Goal: Information Seeking & Learning: Learn about a topic

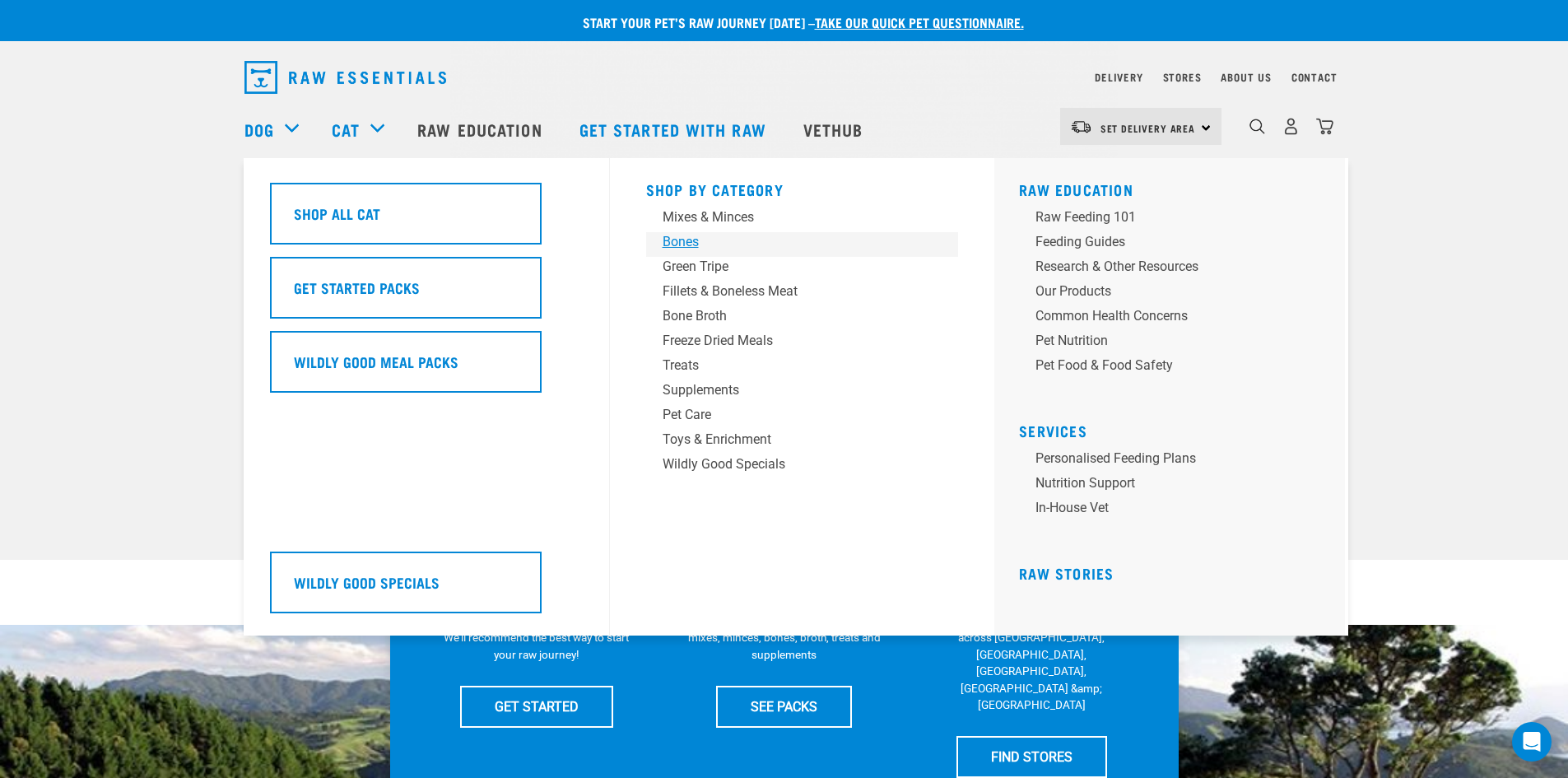
click at [690, 243] on div "Bones" at bounding box center [791, 242] width 257 height 20
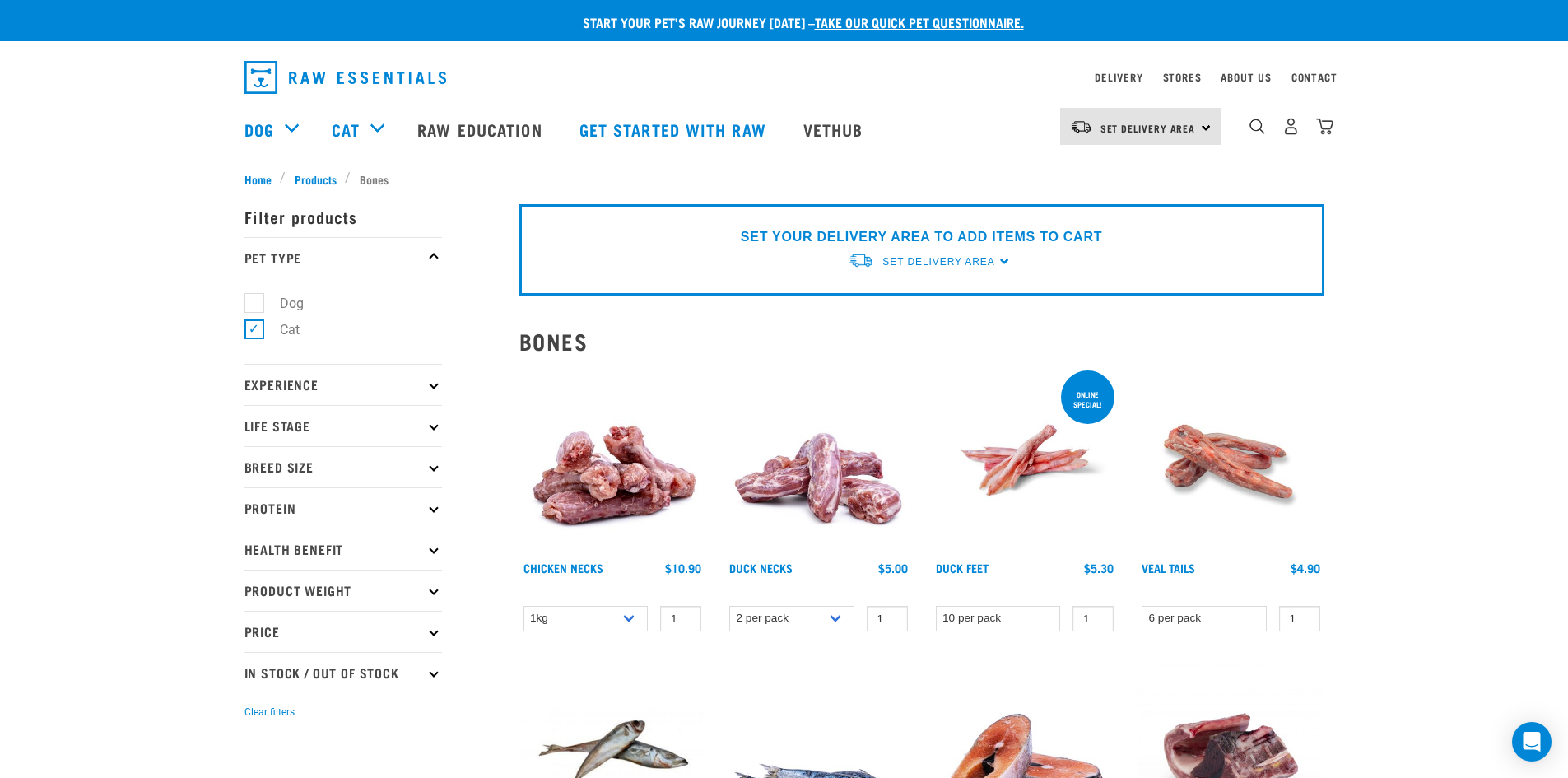
click at [1003, 263] on div "SET YOUR DELIVERY AREA TO ADD ITEMS TO CART Set Delivery Area North Island Sout…" at bounding box center [922, 249] width 805 height 91
click at [961, 256] on span "Set Delivery Area" at bounding box center [938, 262] width 112 height 12
click at [930, 309] on link "[GEOGRAPHIC_DATA]" at bounding box center [930, 300] width 164 height 27
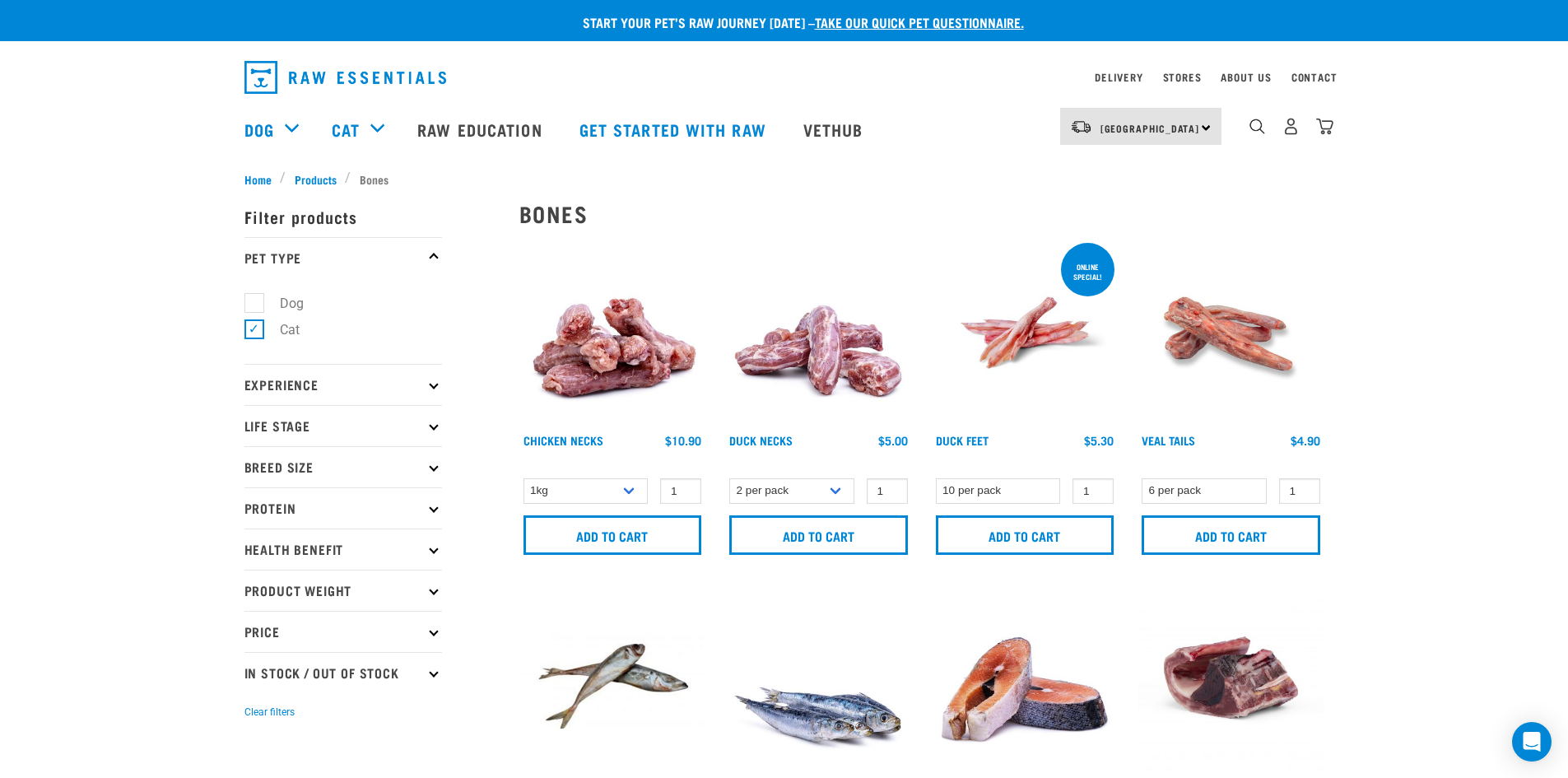
click at [1457, 108] on nav "North Island North Island South Island Dog Shop All Dog Rolls Cat" at bounding box center [784, 129] width 1568 height 66
click at [472, 130] on link "Raw Education" at bounding box center [481, 129] width 162 height 66
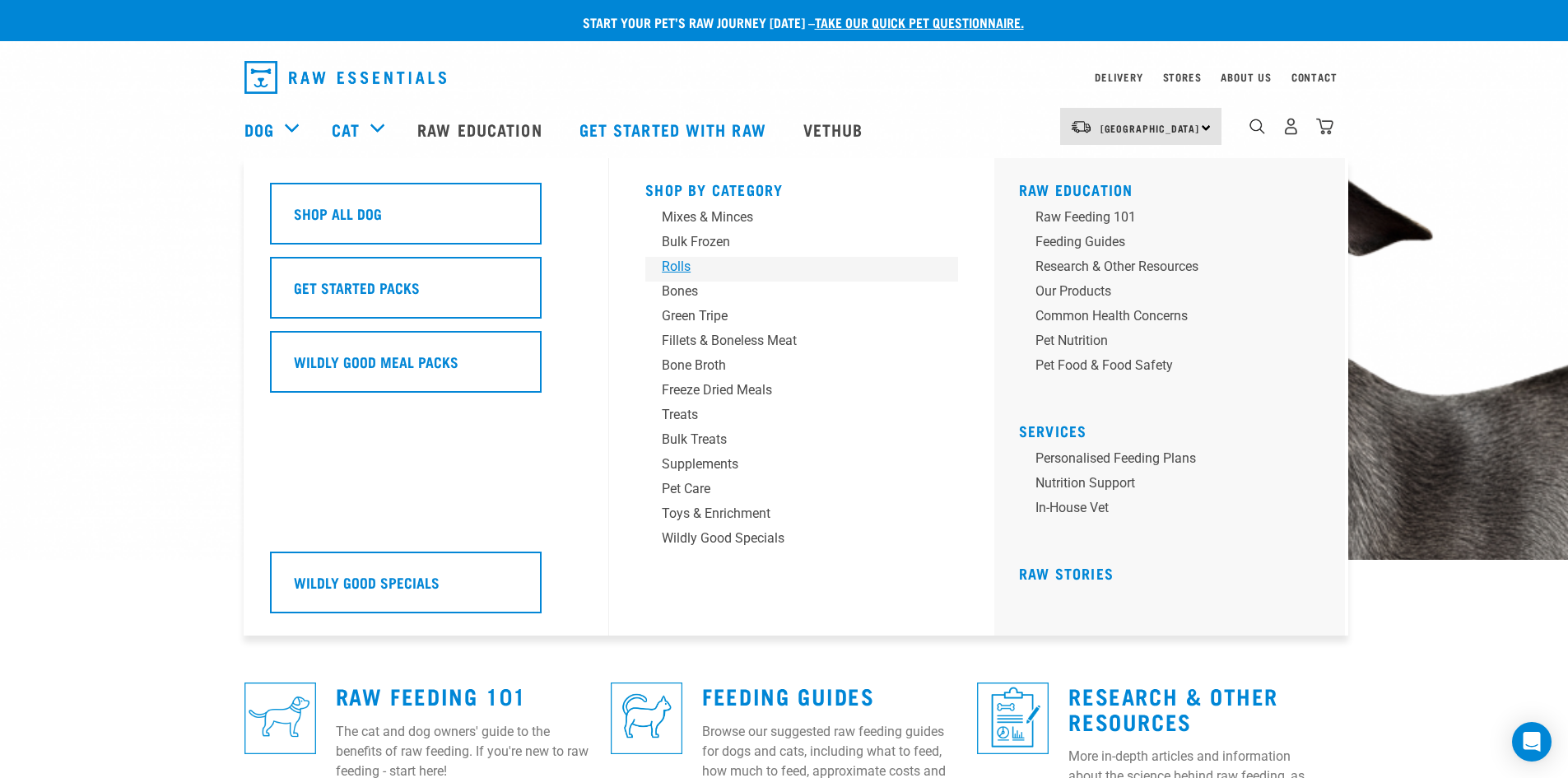
click at [672, 269] on div "Rolls" at bounding box center [790, 267] width 257 height 20
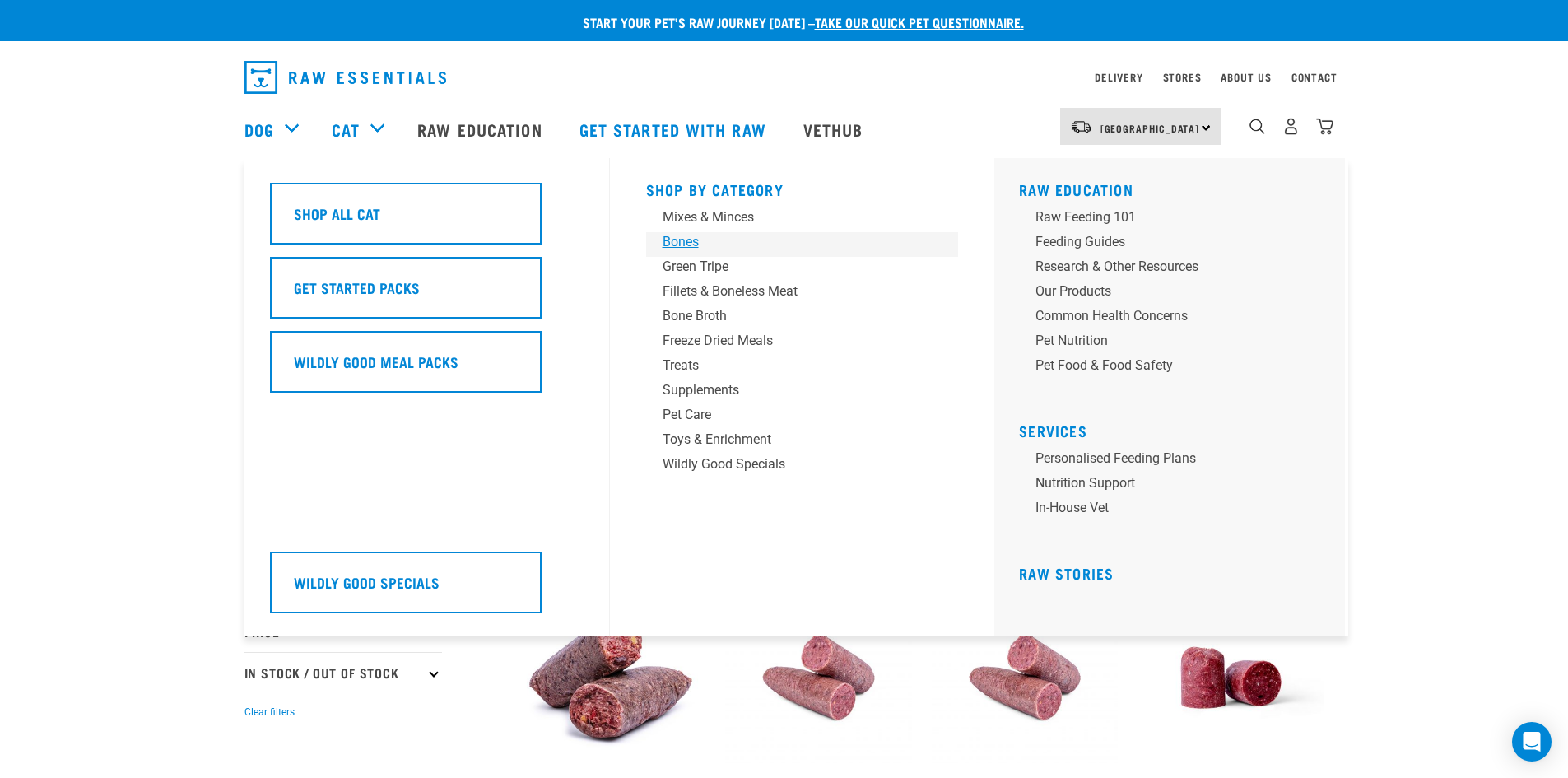
click at [699, 237] on div "Bones" at bounding box center [791, 242] width 257 height 20
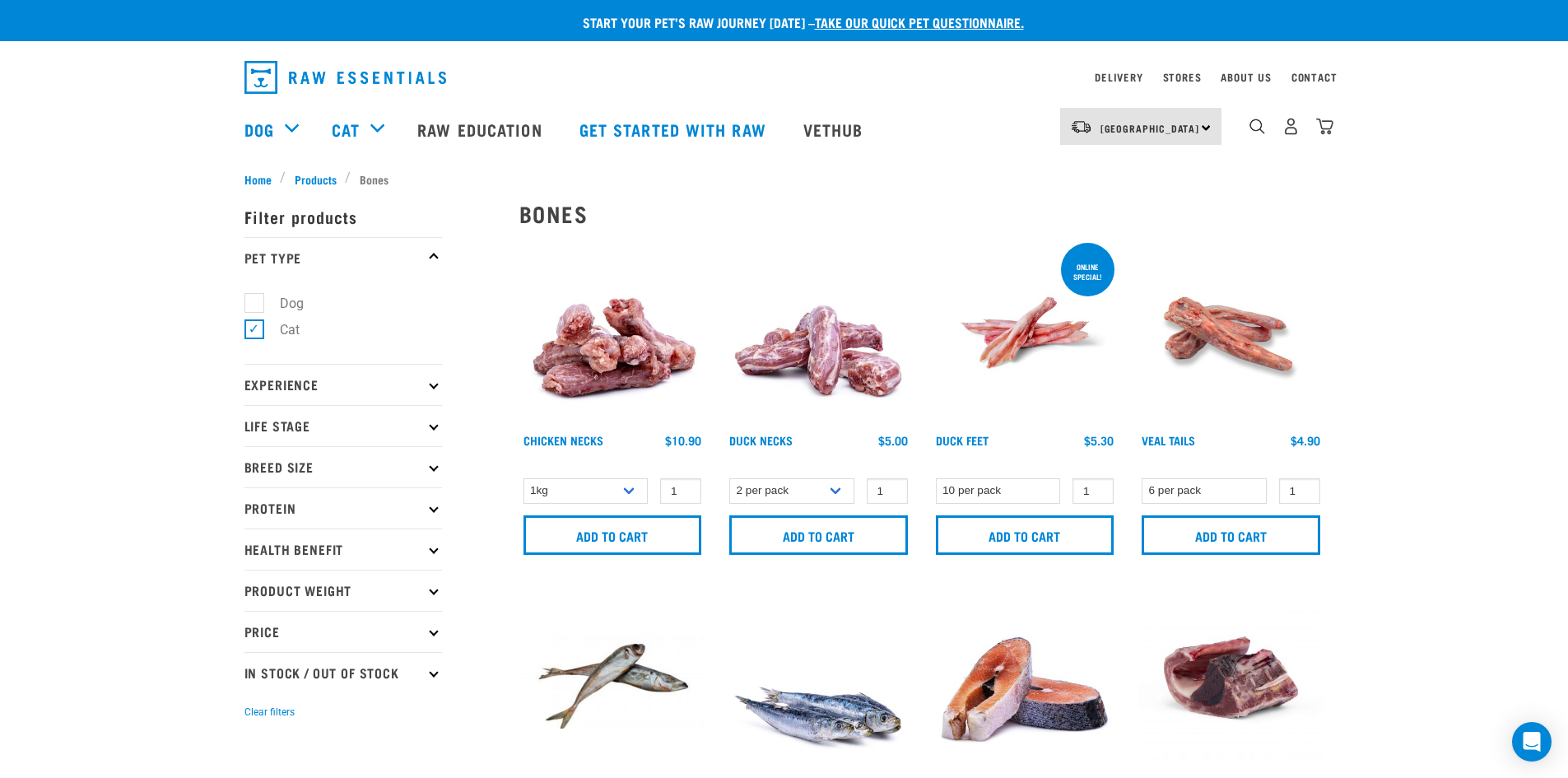
click at [1470, 256] on div "Start your pet’s raw journey today – take our quick pet questionnaire. Delivery…" at bounding box center [784, 683] width 1568 height 1366
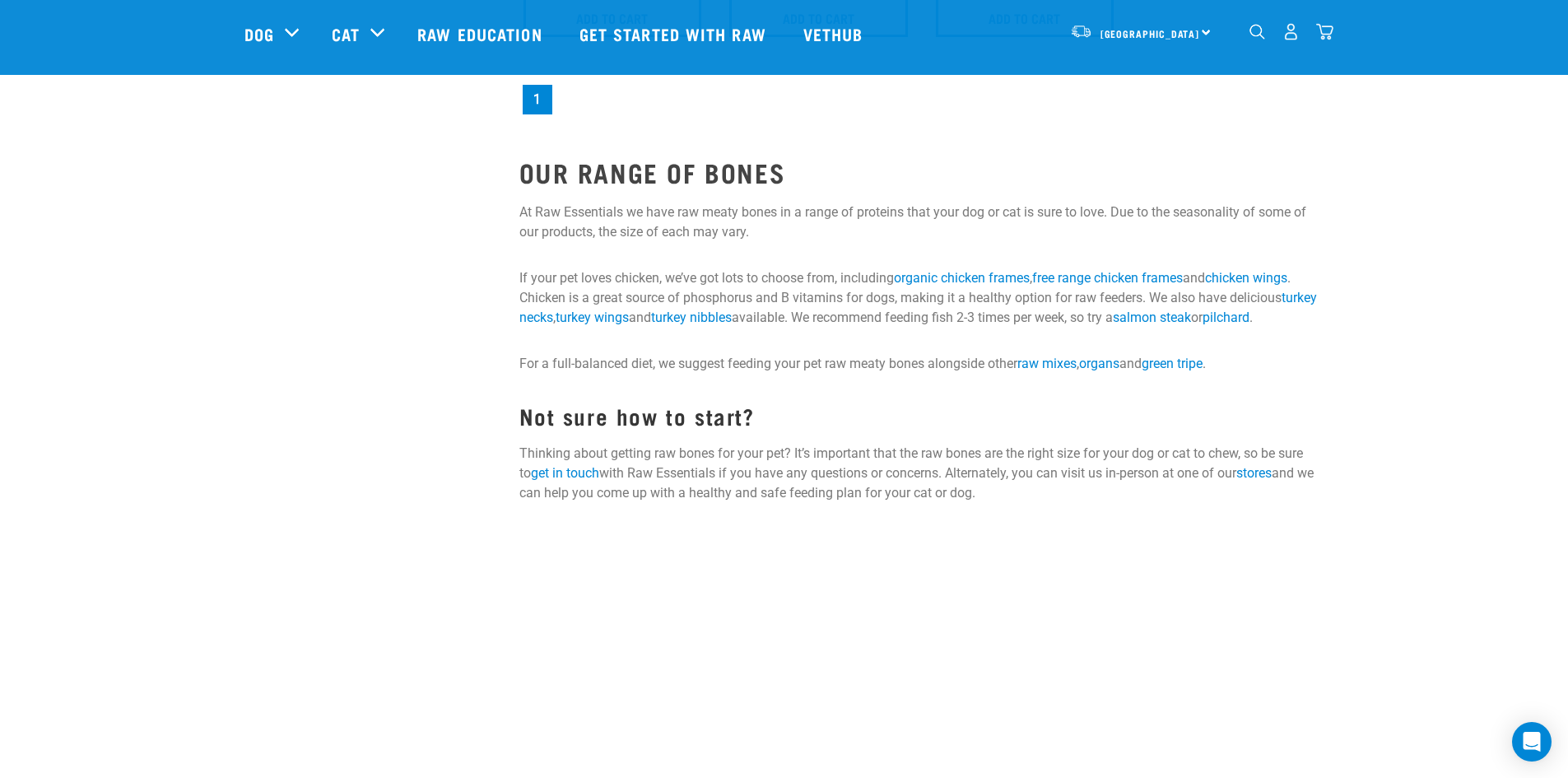
scroll to position [741, 0]
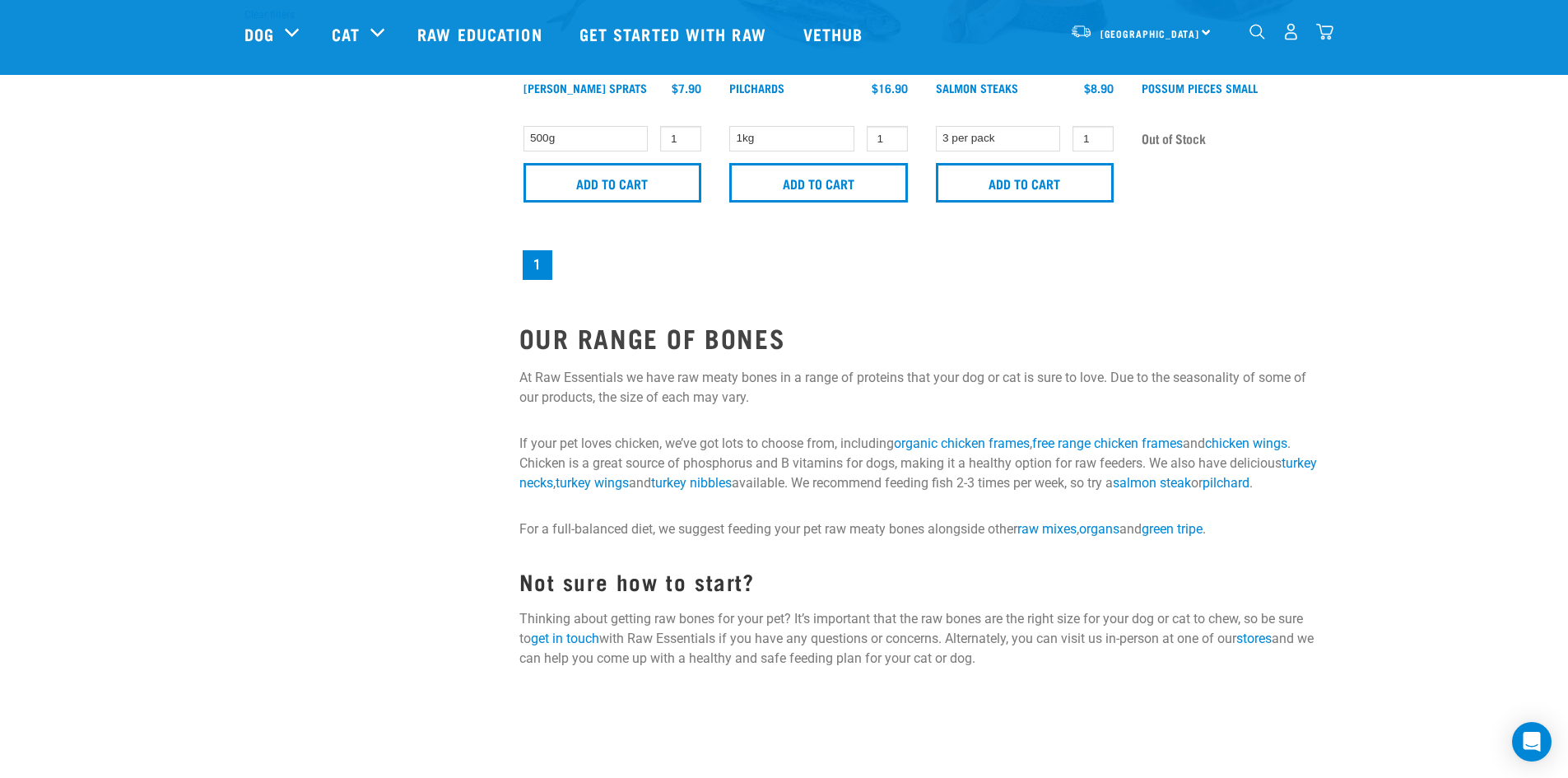
click at [1429, 355] on div "Start your pet’s raw journey today – take our quick pet questionnaire. Delivery…" at bounding box center [784, 45] width 1568 height 1245
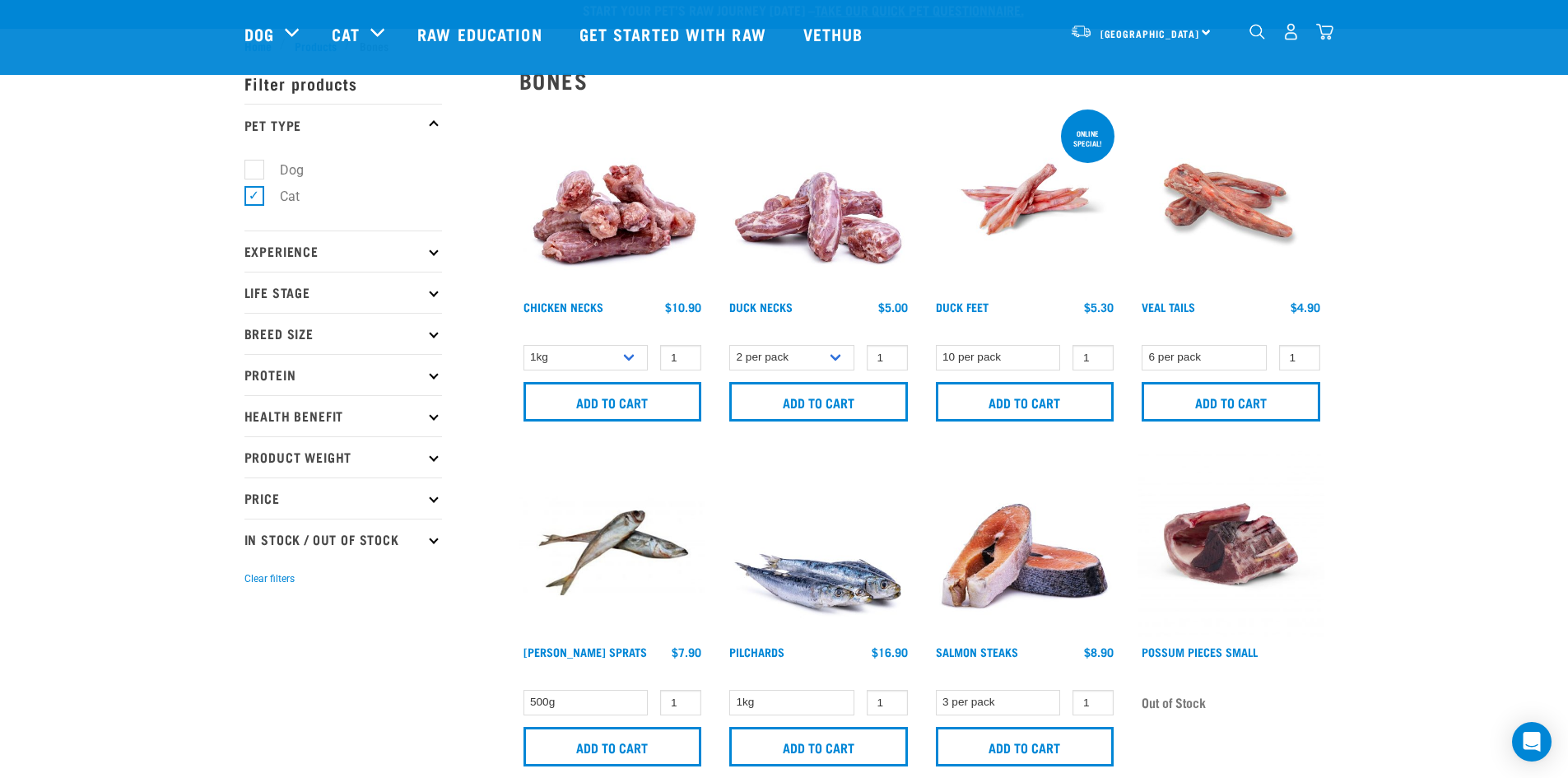
scroll to position [0, 0]
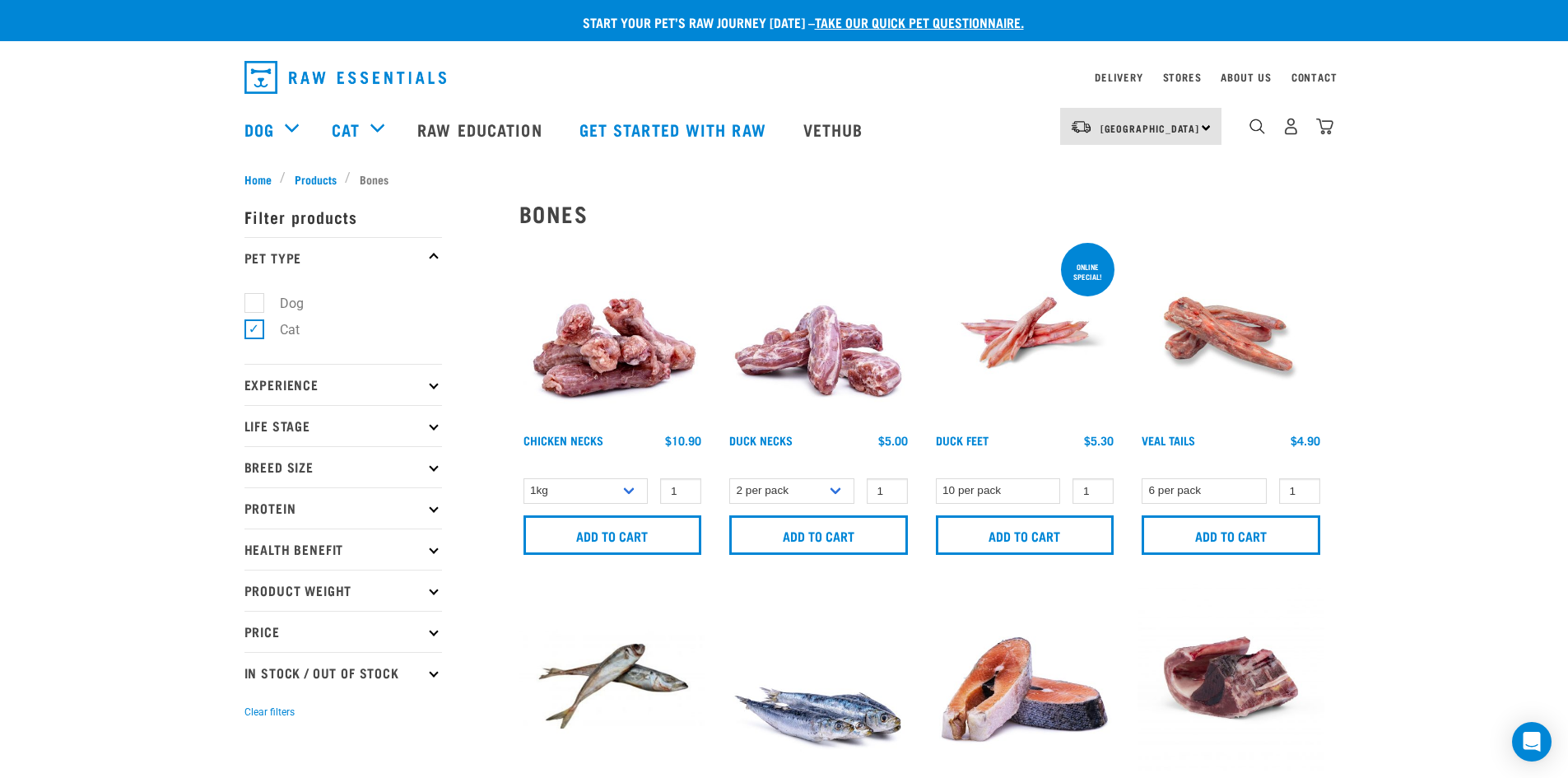
click at [294, 80] on img "dropdown navigation" at bounding box center [345, 78] width 202 height 33
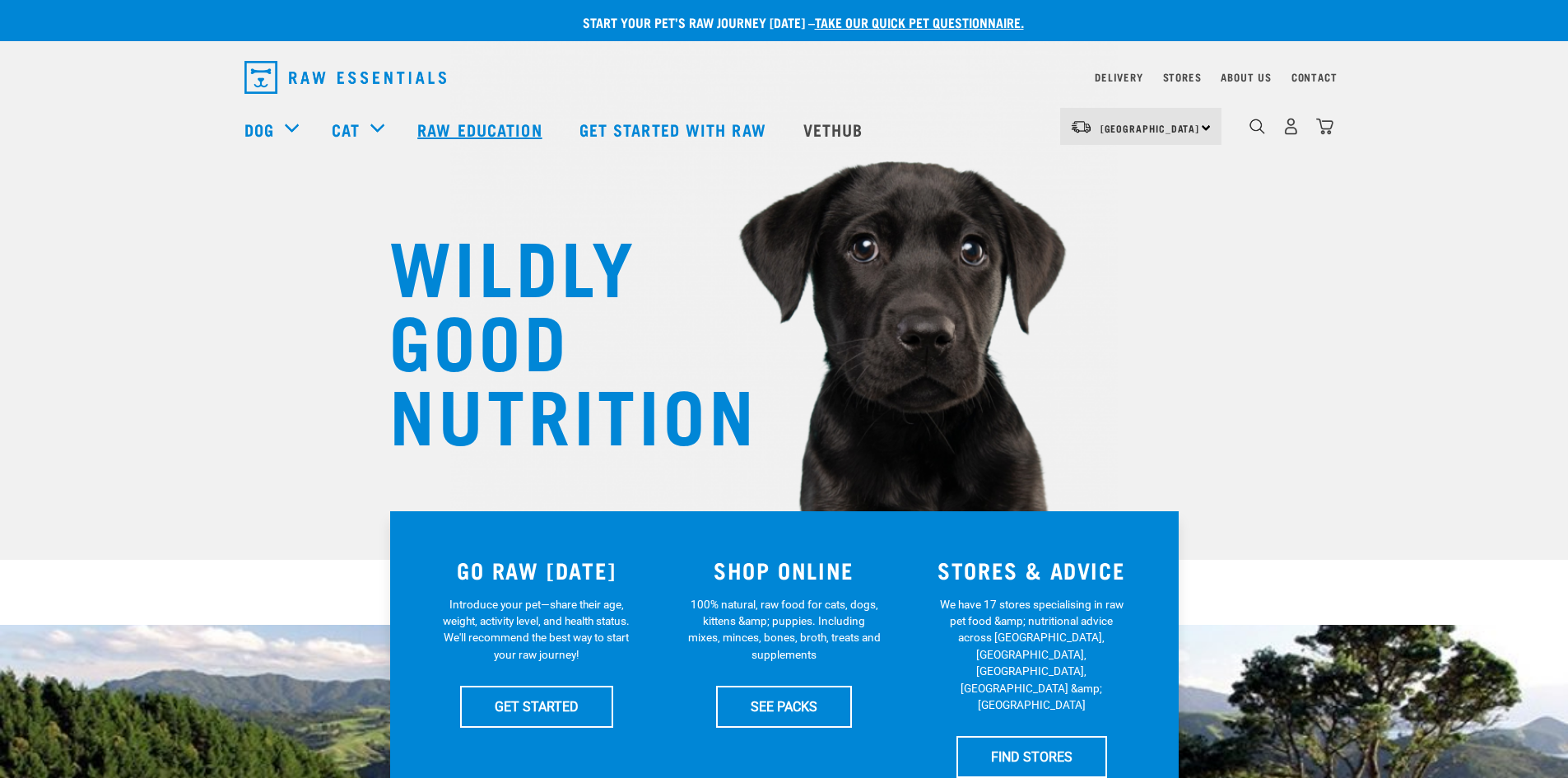
click at [450, 131] on link "Raw Education" at bounding box center [481, 129] width 162 height 66
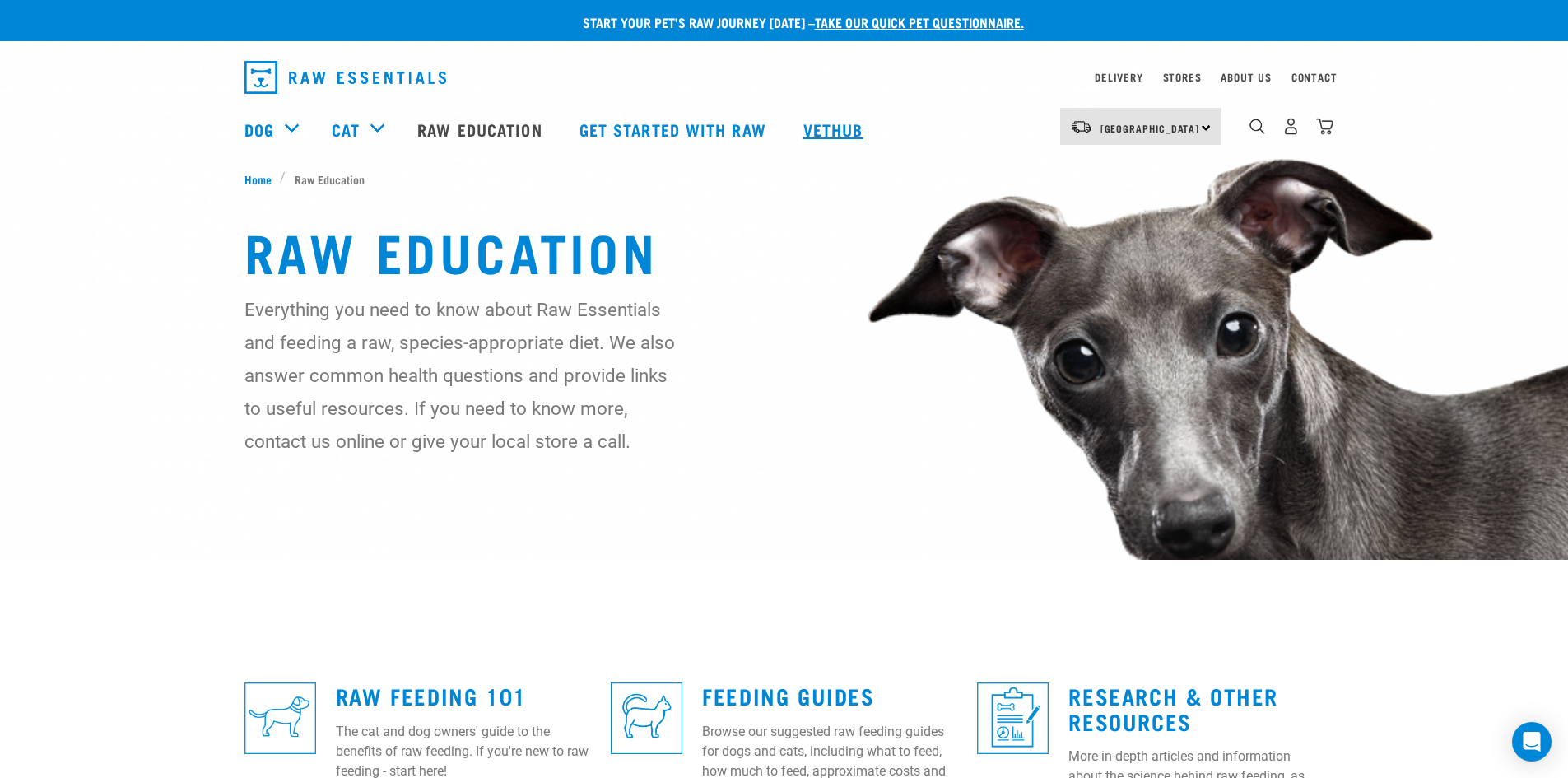
click at [848, 132] on link "Vethub" at bounding box center [835, 129] width 97 height 66
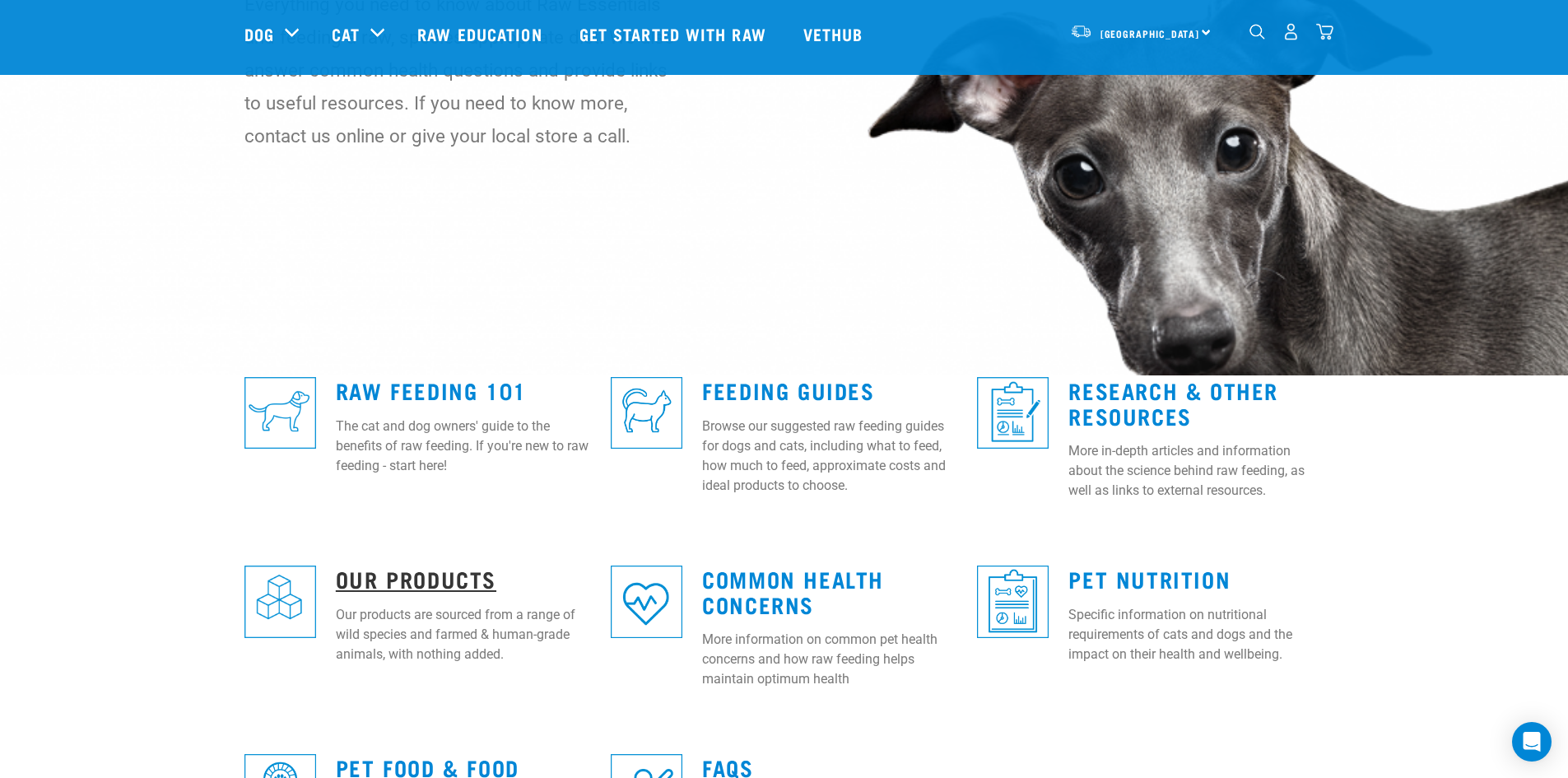
scroll to position [330, 0]
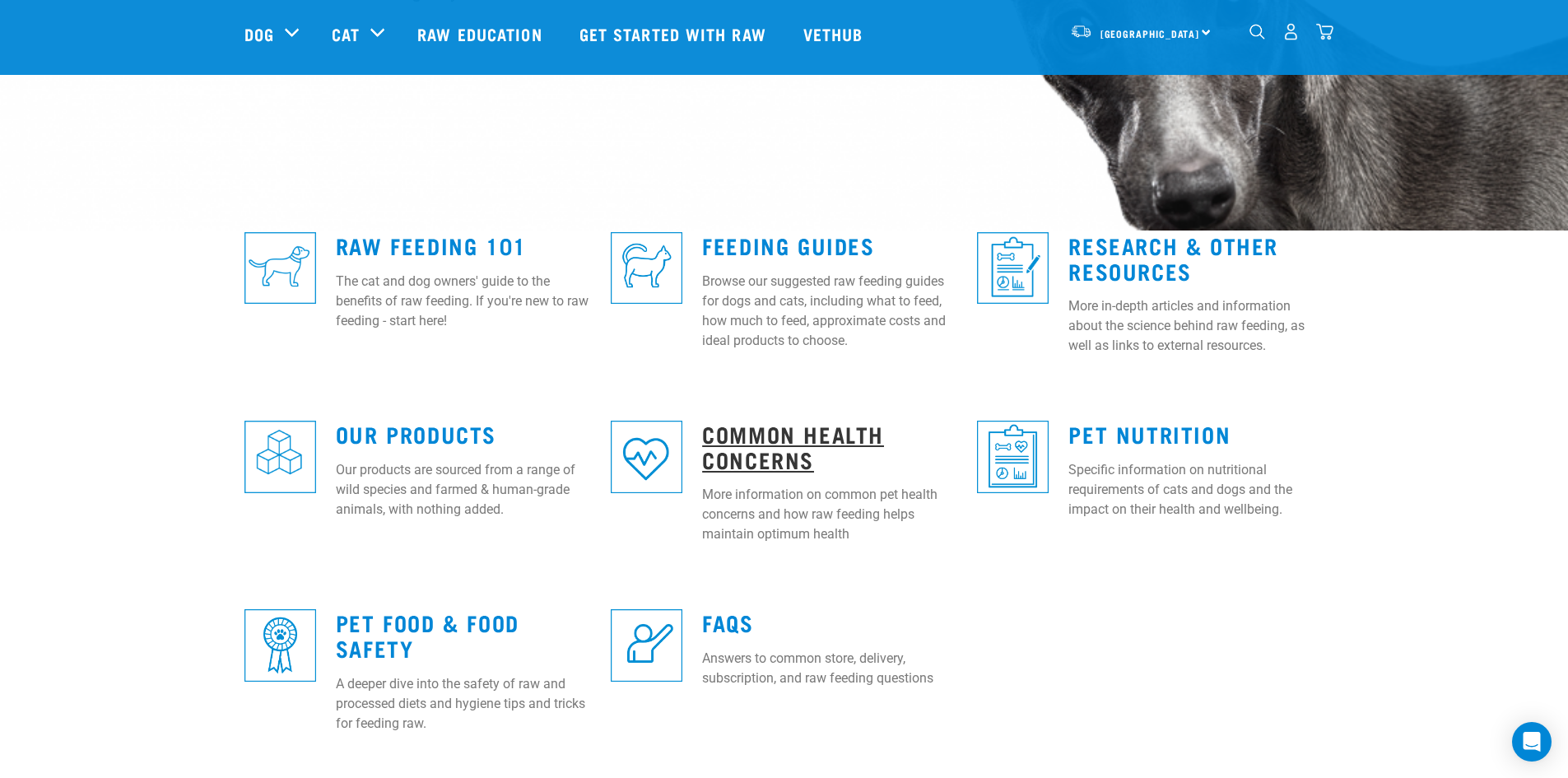
click at [792, 428] on link "Common Health Concerns" at bounding box center [792, 446] width 181 height 38
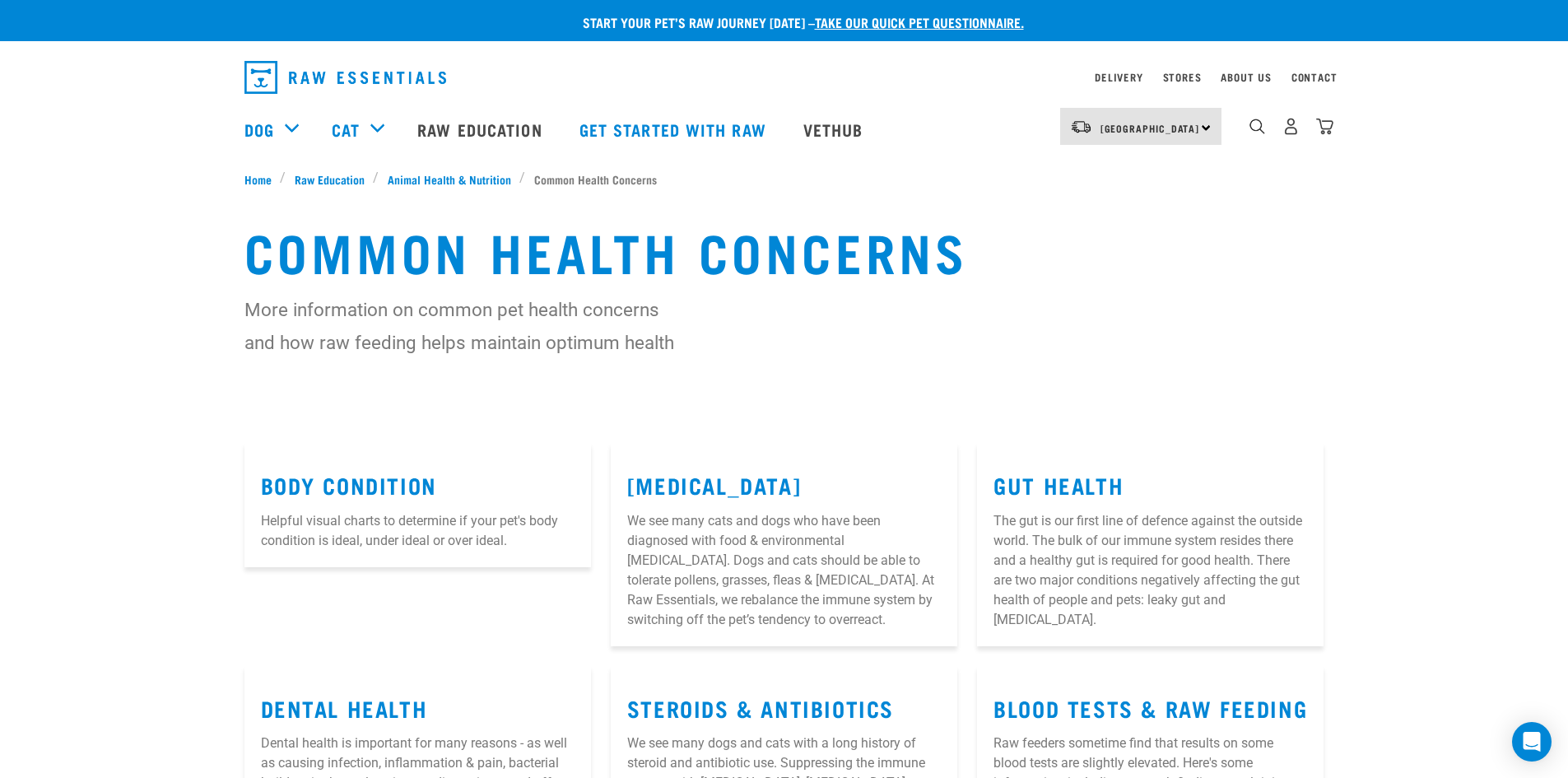
click at [192, 244] on div "Common Health Concerns More information on common pet health concerns and how r…" at bounding box center [784, 315] width 1568 height 255
click at [42, 246] on div "Common Health Concerns More information on common pet health concerns and how r…" at bounding box center [784, 315] width 1568 height 255
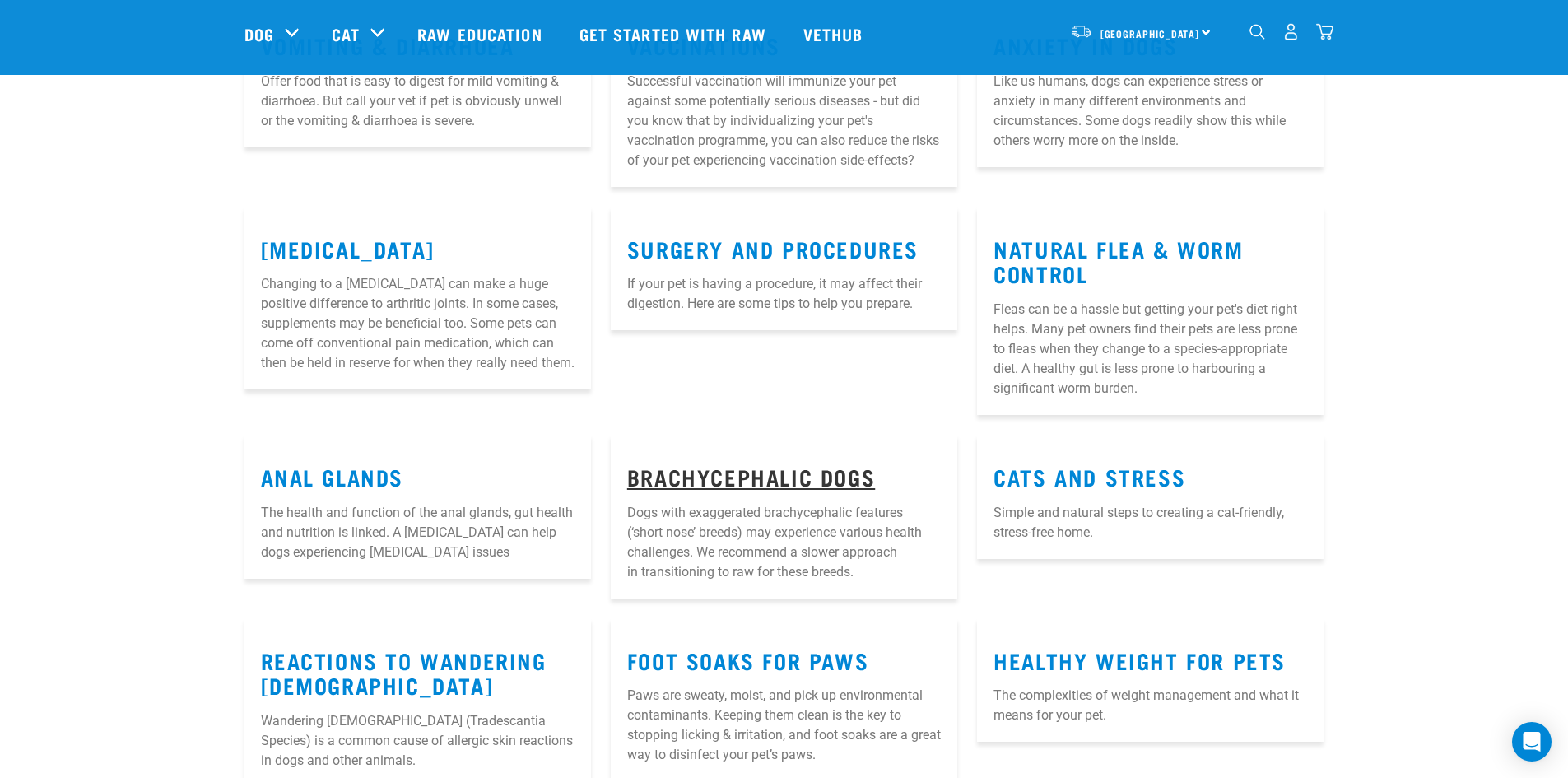
scroll to position [823, 0]
